Goal: Check status

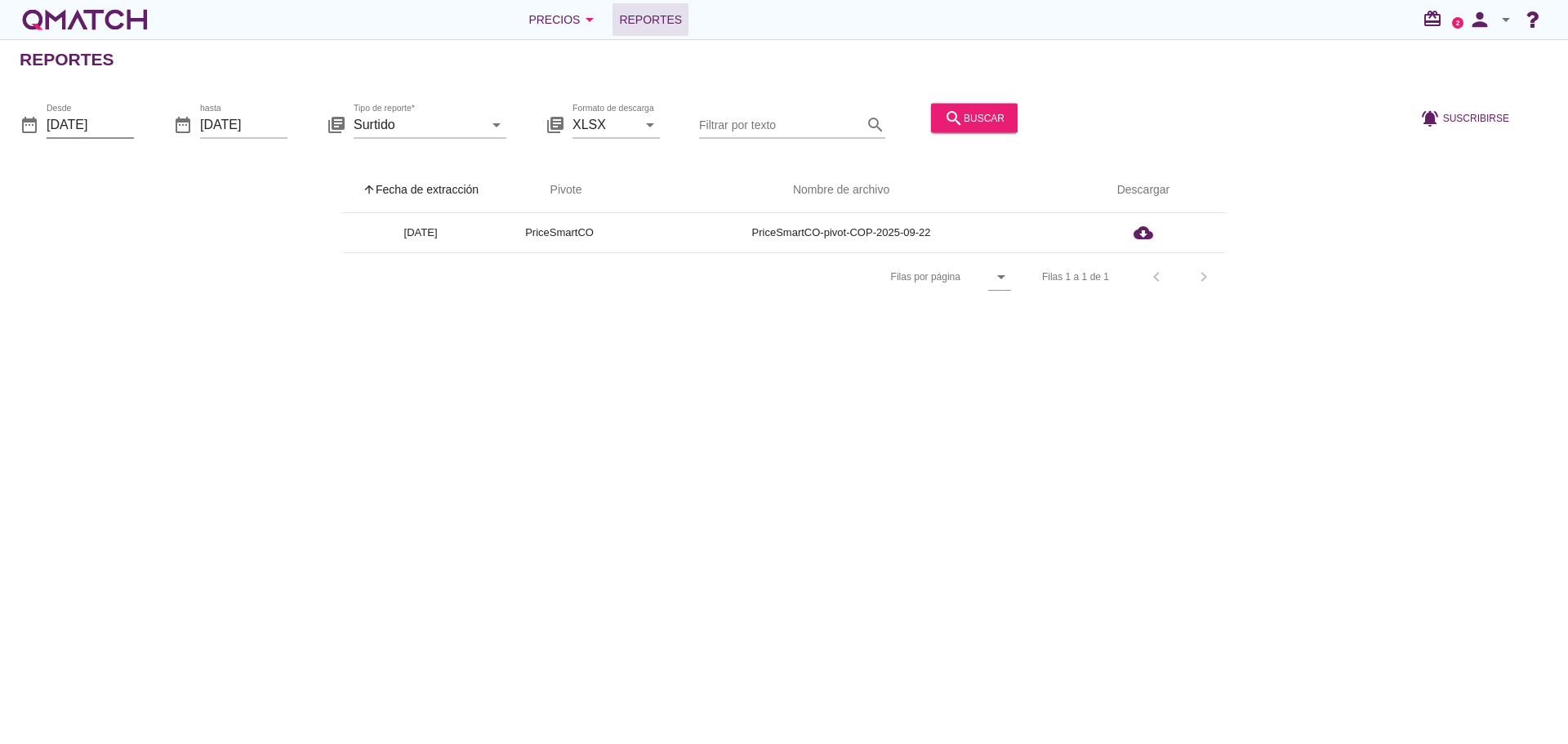
click at [112, 118] on input "[DATE]" at bounding box center [91, 124] width 88 height 26
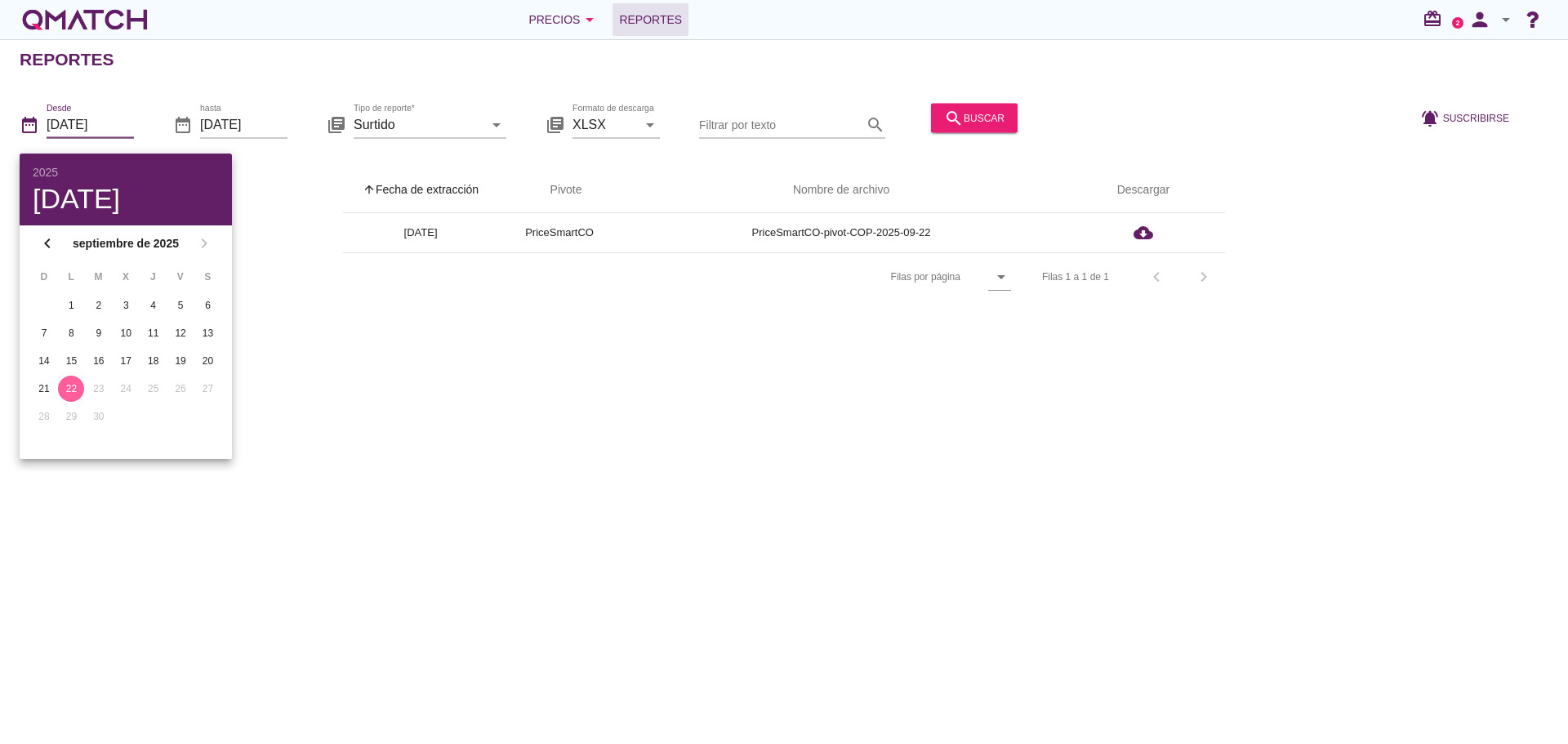
click at [158, 329] on div "11" at bounding box center [153, 333] width 26 height 15
type input "[DATE]"
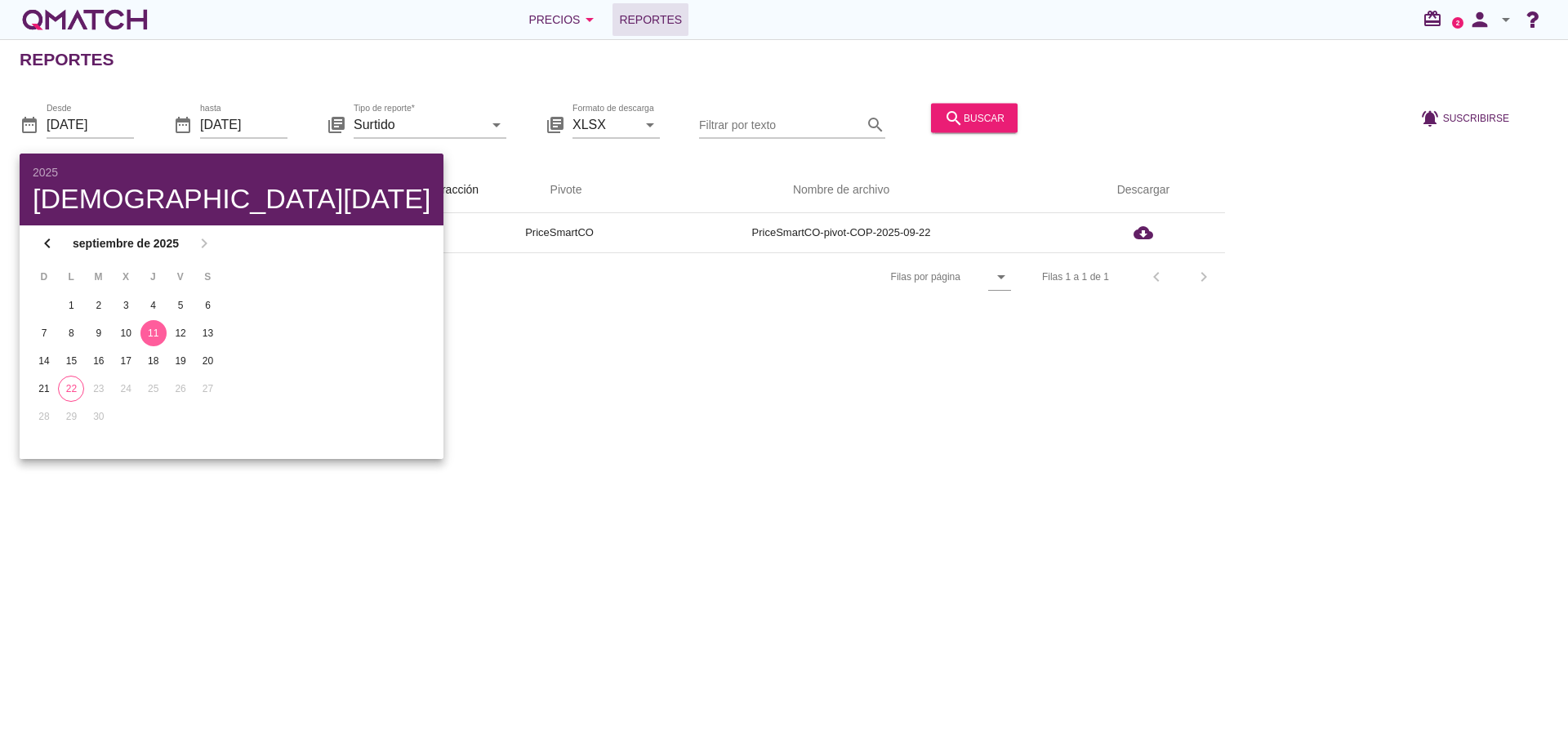
click at [292, 316] on div "Reportes date_range Desde [DATE] date_range hasta [DATE] library_books Tipo de …" at bounding box center [784, 391] width 1568 height 705
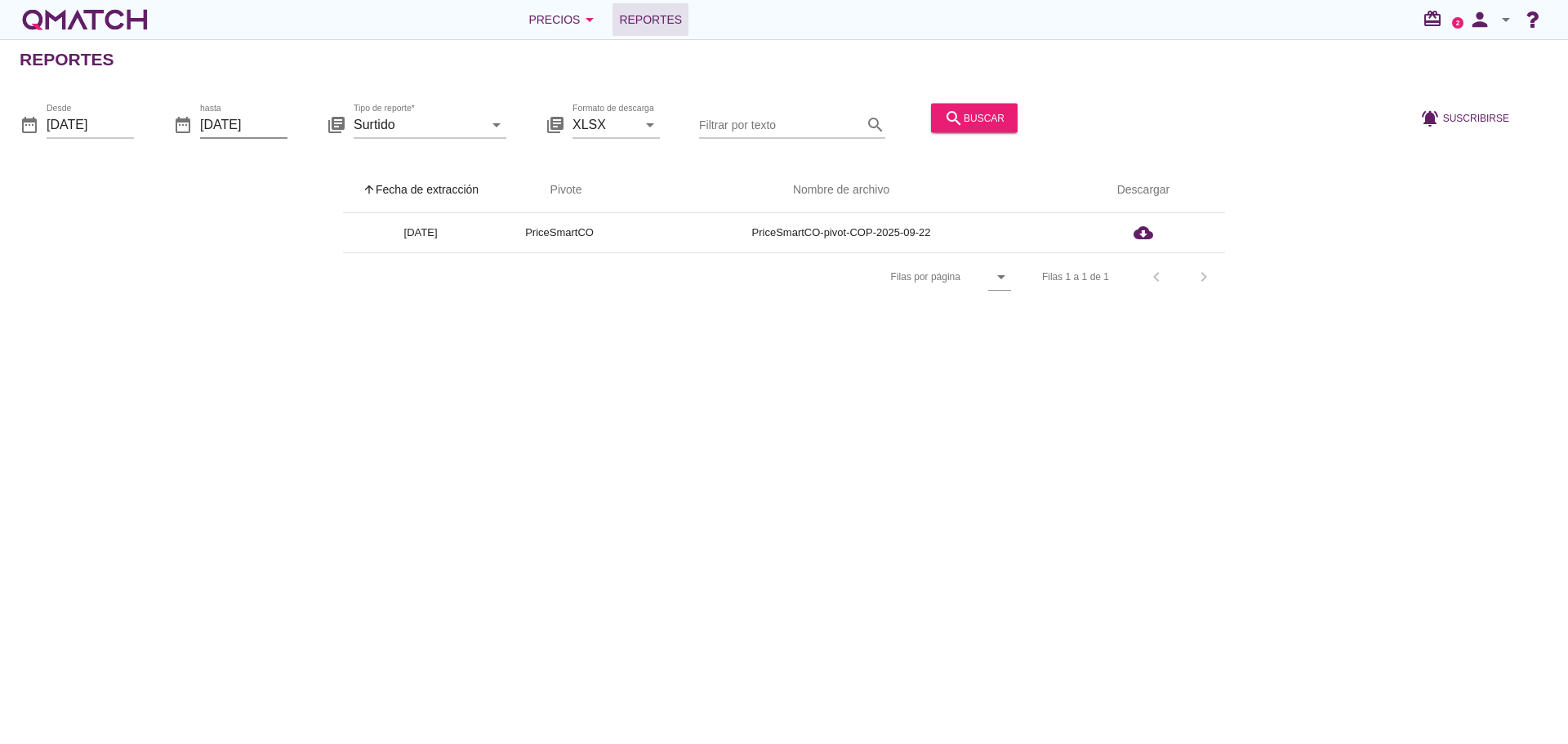
click at [257, 124] on input "[DATE]" at bounding box center [244, 124] width 88 height 26
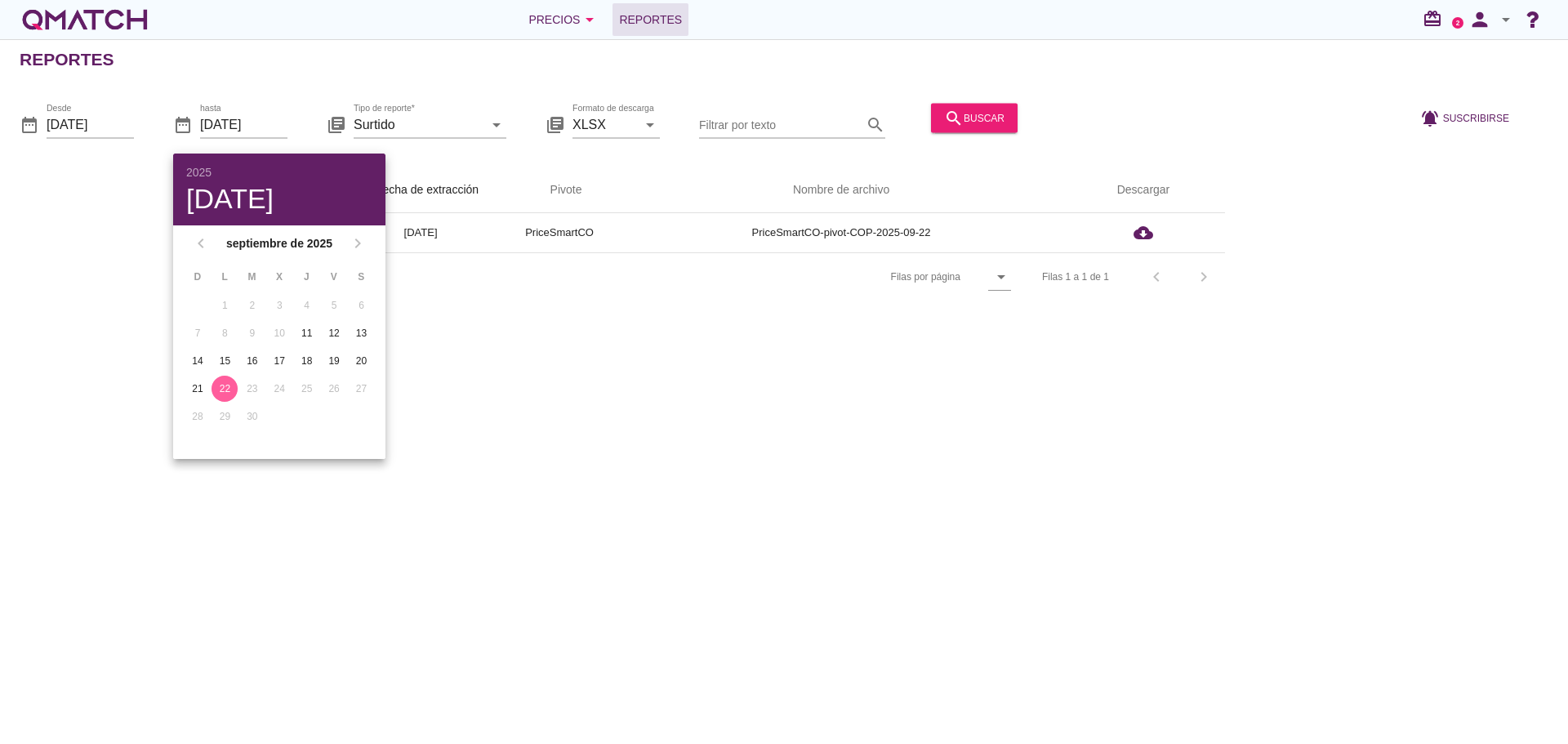
click at [303, 334] on div "11" at bounding box center [307, 333] width 26 height 15
type input "[DATE]"
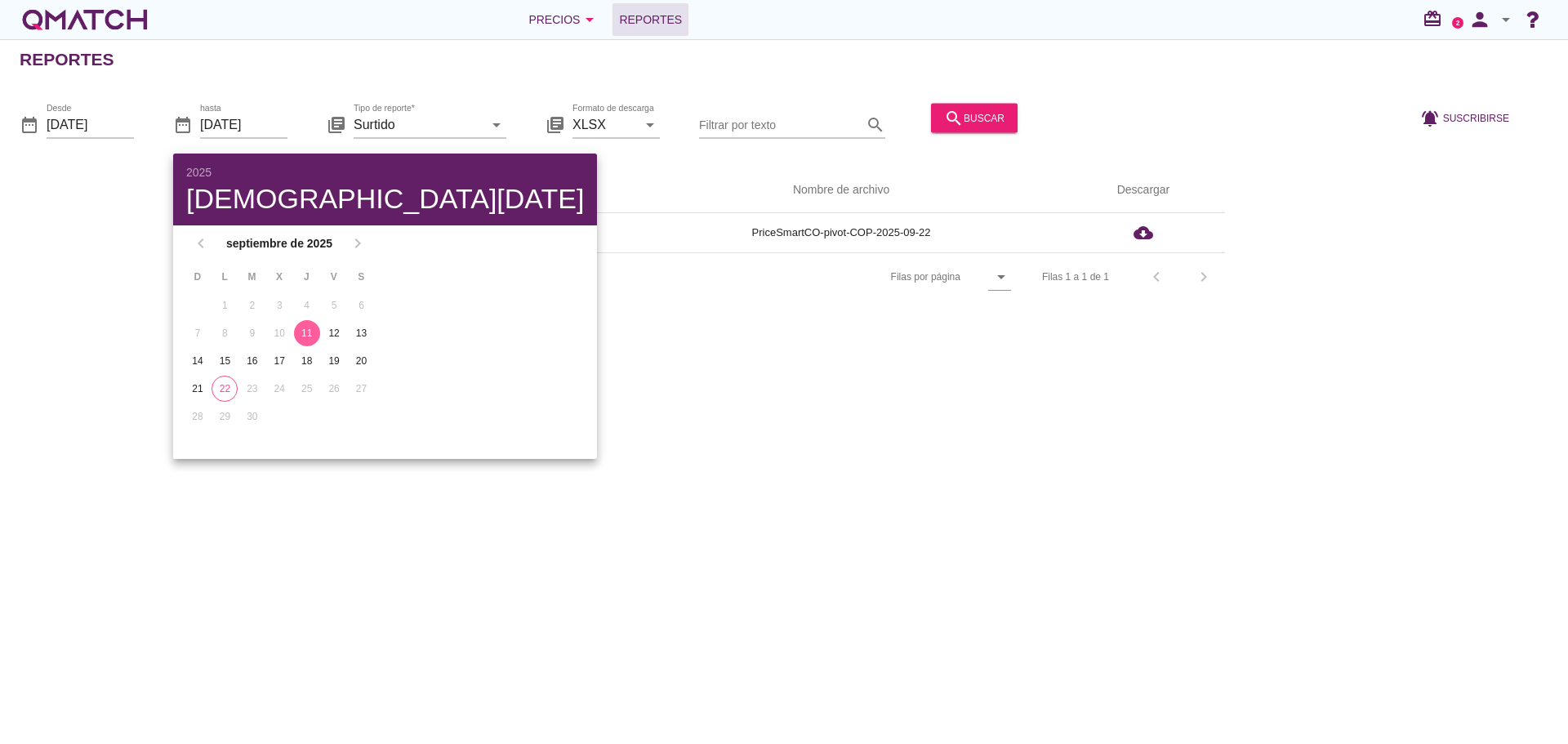
click at [592, 397] on div "Reportes date_range Desde [DATE] date_range hasta [DATE] library_books Tipo de …" at bounding box center [784, 391] width 1568 height 705
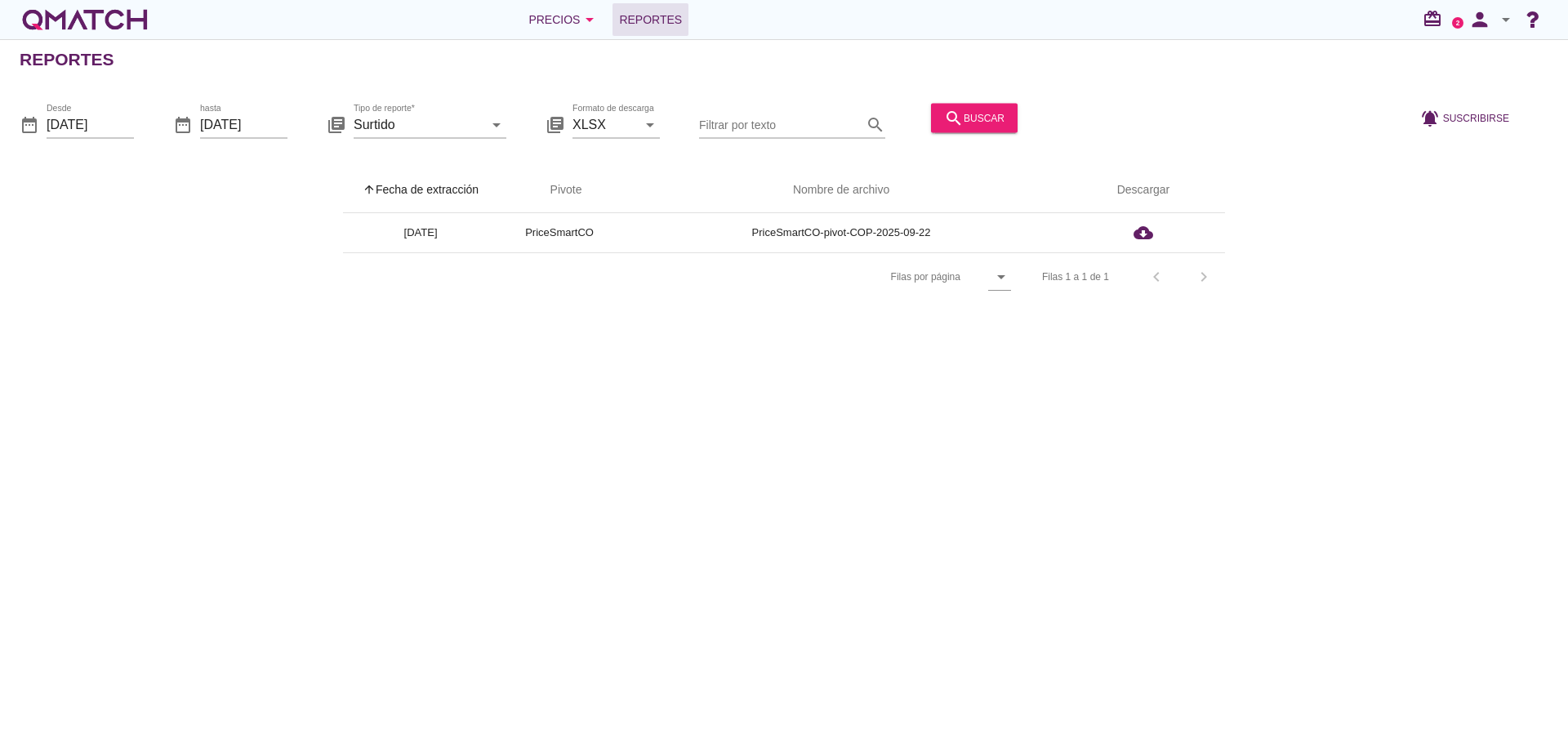
click at [945, 118] on icon "search" at bounding box center [954, 118] width 20 height 20
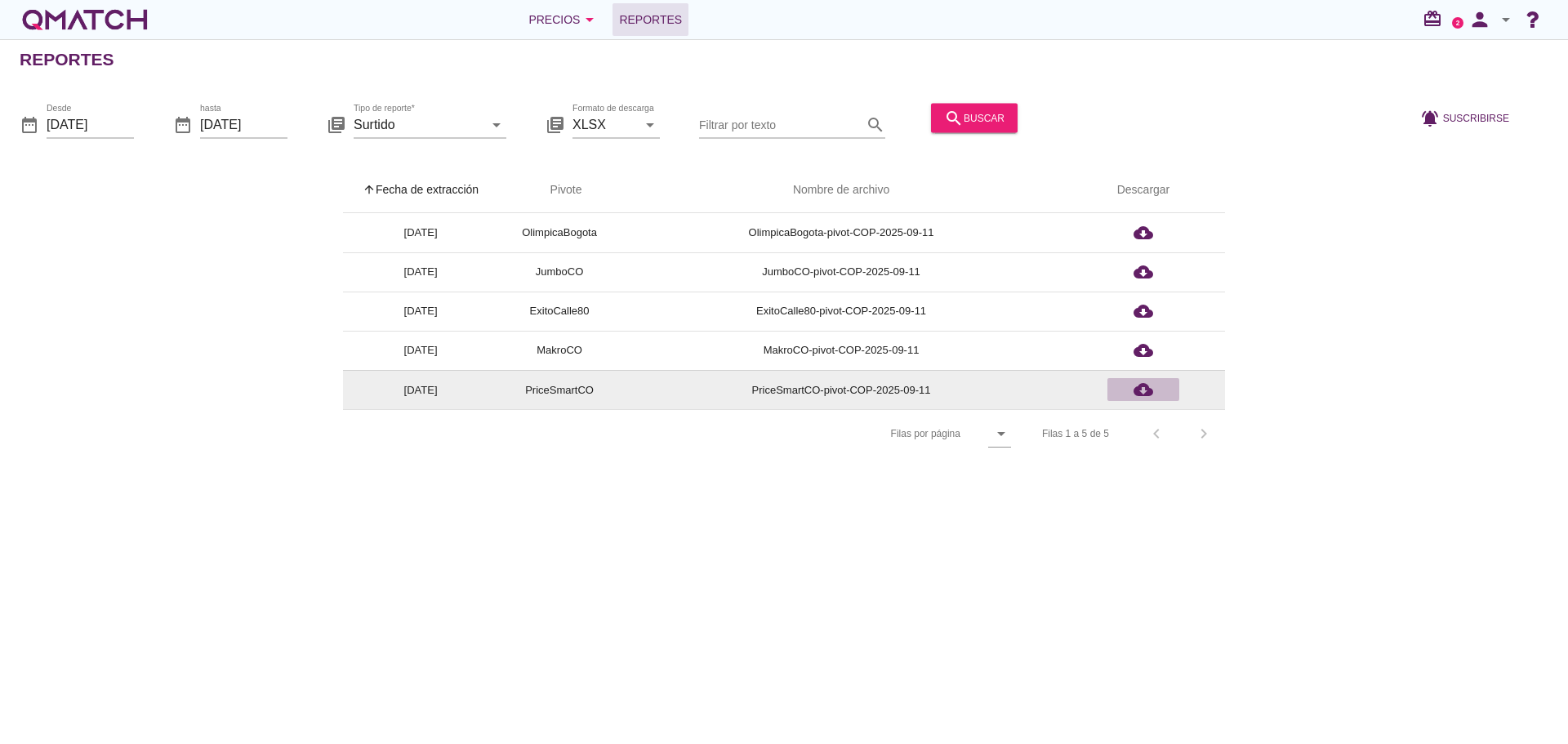
click at [1141, 387] on icon "cloud_download" at bounding box center [1143, 389] width 20 height 20
